Goal: Find specific page/section: Find specific page/section

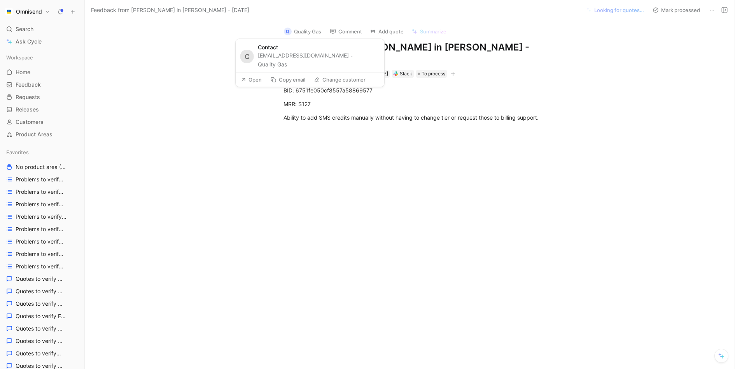
click at [287, 60] on button "Quality Gas" at bounding box center [272, 64] width 29 height 9
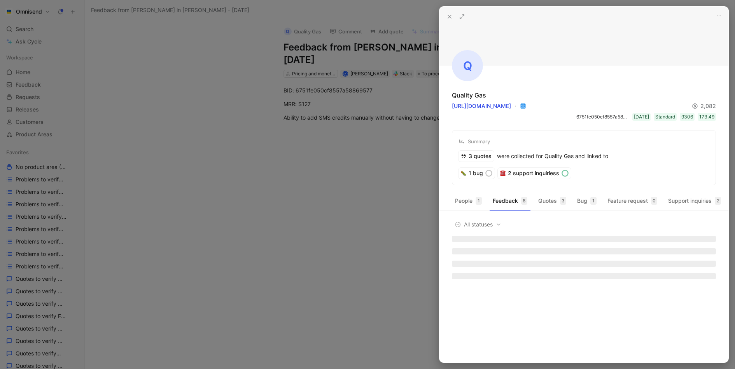
click at [354, 151] on div at bounding box center [367, 184] width 735 height 369
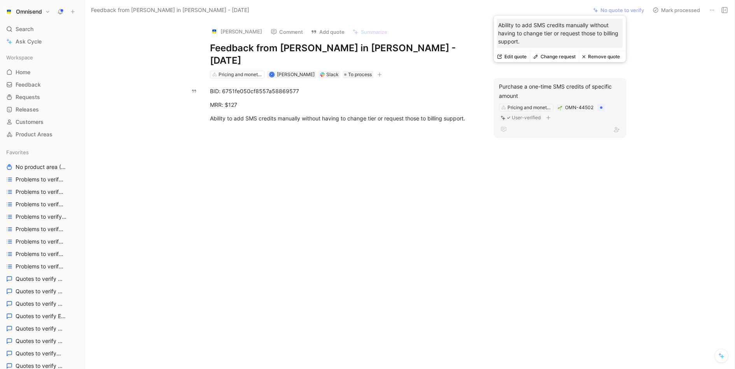
click at [534, 82] on div "Purchase a one-time SMS credits of specific amount" at bounding box center [560, 91] width 122 height 19
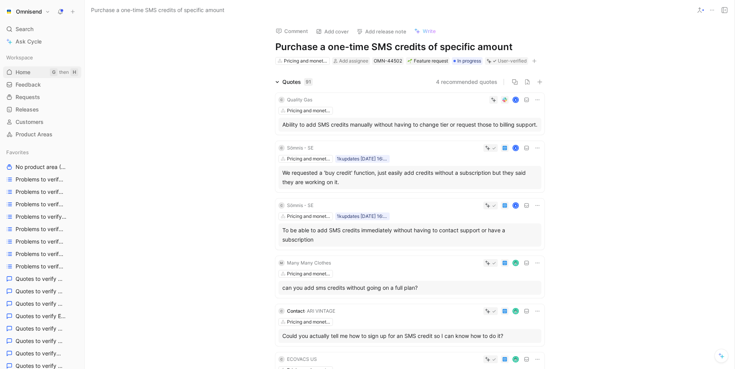
click at [40, 73] on link "Home G then H" at bounding box center [42, 73] width 78 height 12
